Goal: Communication & Community: Participate in discussion

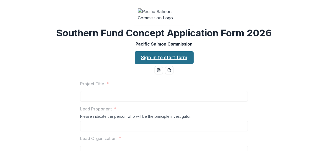
click at [153, 64] on link "Sign in to start form" at bounding box center [164, 57] width 59 height 13
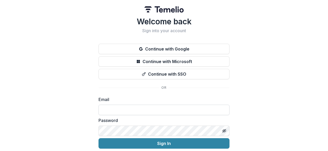
click at [145, 109] on input at bounding box center [164, 110] width 131 height 10
type input "**********"
click at [99, 138] on button "Sign In" at bounding box center [164, 143] width 131 height 10
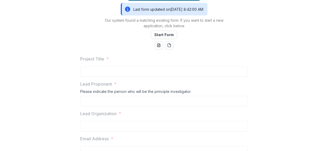
scroll to position [79, 0]
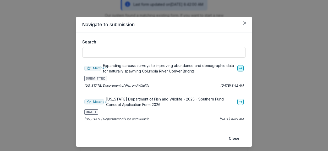
click at [240, 68] on line "go-to" at bounding box center [240, 68] width 3 height 0
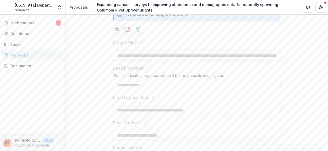
scroll to position [79, 0]
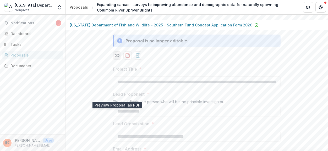
click at [117, 57] on icon "Preview 6e2ddf21-1136-437f-b70e-ae1b94689946-0.pdf" at bounding box center [117, 55] width 4 height 3
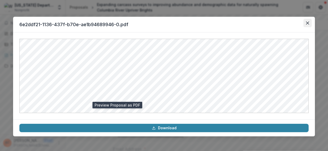
click at [305, 24] on button "Close" at bounding box center [308, 23] width 8 height 8
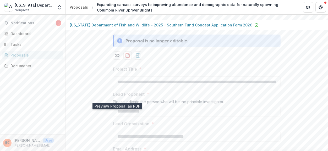
scroll to position [0, 0]
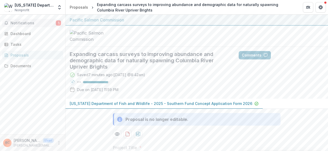
click at [33, 24] on span "Notifications" at bounding box center [32, 23] width 45 height 4
click at [32, 21] on span "Notifications" at bounding box center [32, 23] width 45 height 4
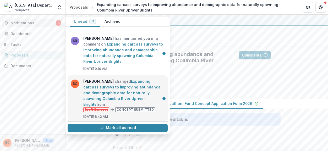
scroll to position [41, 0]
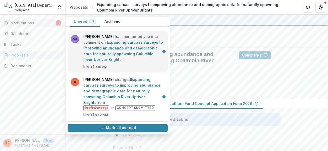
click at [104, 53] on link "Expanding carcass surveys to improving abundance and demographic data for natur…" at bounding box center [123, 51] width 80 height 22
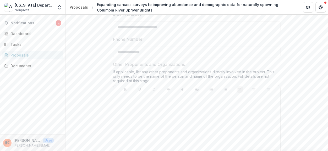
scroll to position [105, 0]
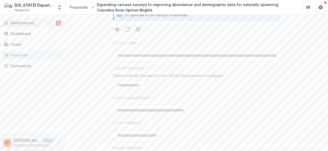
click at [23, 24] on span "Notifications" at bounding box center [32, 23] width 45 height 4
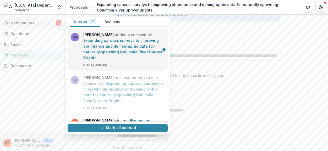
click at [110, 45] on link "Expanding carcass surveys to improving abundance and demographic data for natur…" at bounding box center [122, 49] width 79 height 22
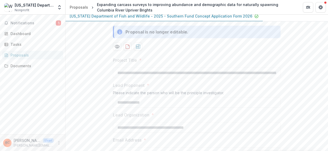
scroll to position [9, 0]
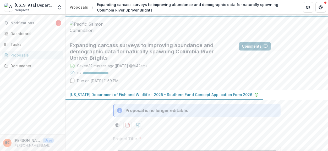
click at [250, 51] on button "Comments" at bounding box center [255, 46] width 32 height 8
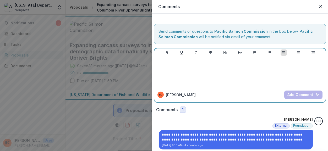
click at [199, 69] on div at bounding box center [240, 72] width 167 height 26
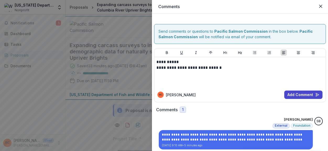
click at [119, 83] on div "**********" at bounding box center [164, 75] width 328 height 151
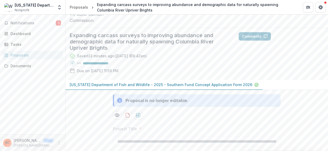
scroll to position [0, 0]
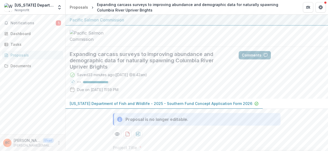
click at [257, 60] on button "Comments" at bounding box center [255, 55] width 32 height 8
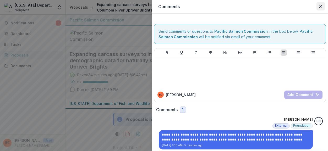
click at [319, 7] on icon "Close" at bounding box center [320, 6] width 3 height 3
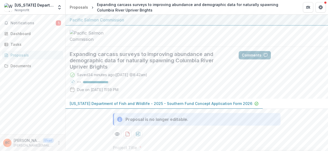
click at [255, 60] on button "Comments" at bounding box center [255, 55] width 32 height 8
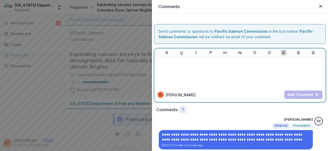
click at [211, 66] on div at bounding box center [240, 72] width 167 height 26
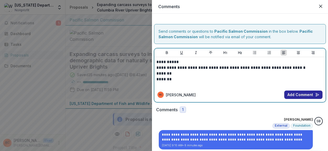
click at [297, 94] on button "Add Comment" at bounding box center [303, 95] width 38 height 8
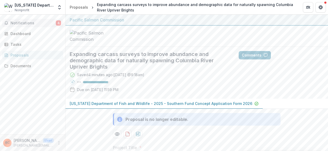
click at [36, 23] on span "Notifications" at bounding box center [32, 23] width 45 height 4
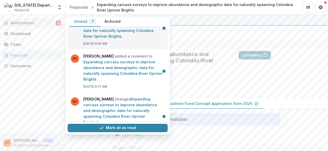
scroll to position [78, 0]
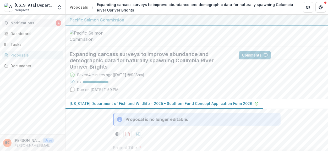
click at [205, 47] on div at bounding box center [197, 36] width 263 height 21
